Goal: Navigation & Orientation: Find specific page/section

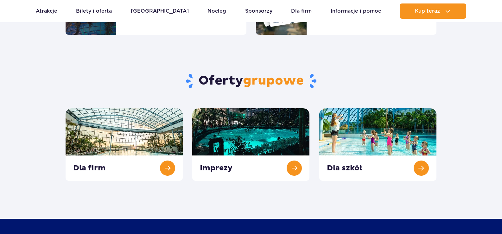
scroll to position [253, 0]
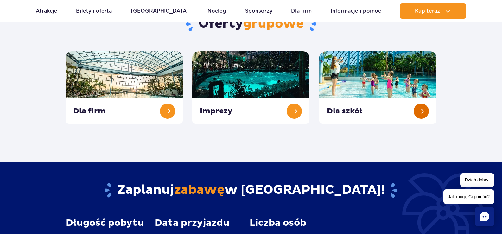
click at [381, 89] on link at bounding box center [377, 87] width 117 height 73
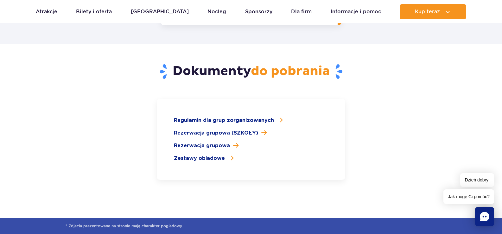
scroll to position [918, 0]
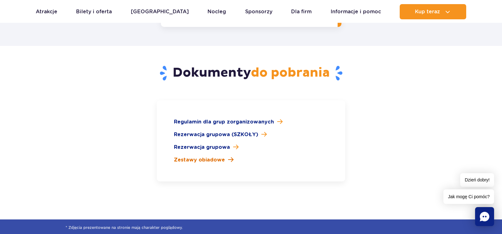
click at [193, 156] on span "Zestawy obiadowe" at bounding box center [199, 160] width 51 height 8
click at [207, 156] on span "Zestawy obiadowe" at bounding box center [199, 160] width 51 height 8
click at [205, 143] on span "Rezerwacja grupowa" at bounding box center [202, 147] width 56 height 8
